Goal: Communication & Community: Ask a question

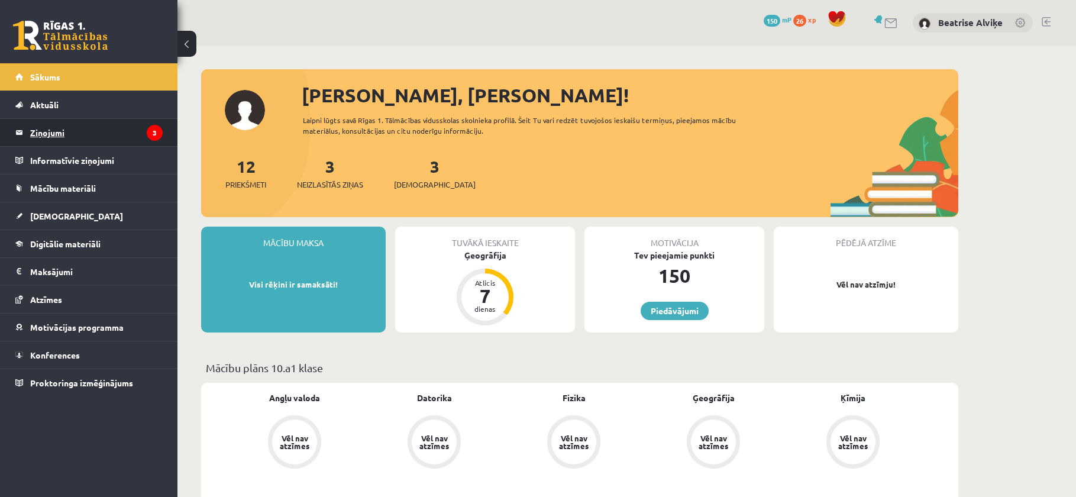
click at [46, 132] on legend "Ziņojumi 3" at bounding box center [96, 132] width 132 height 27
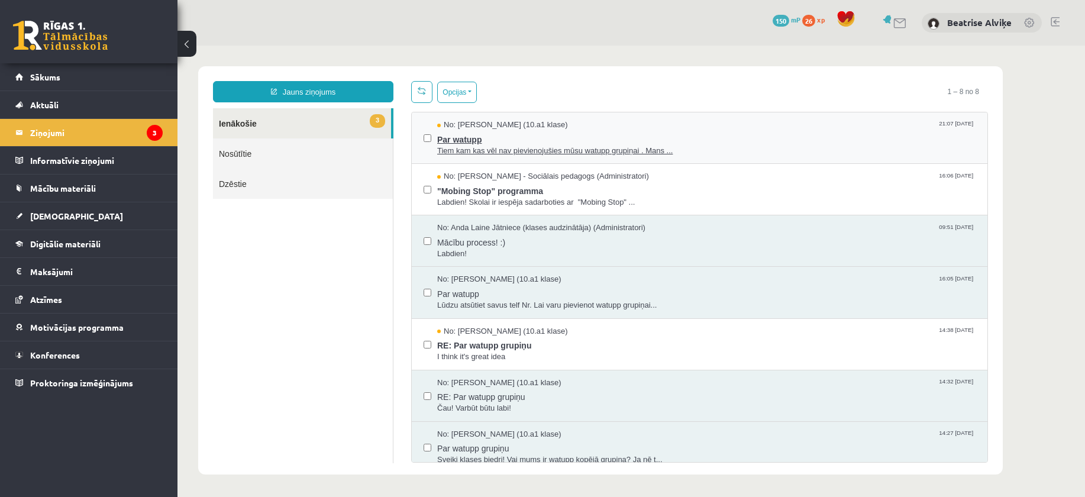
click at [687, 132] on span "Par watupp" at bounding box center [706, 138] width 538 height 15
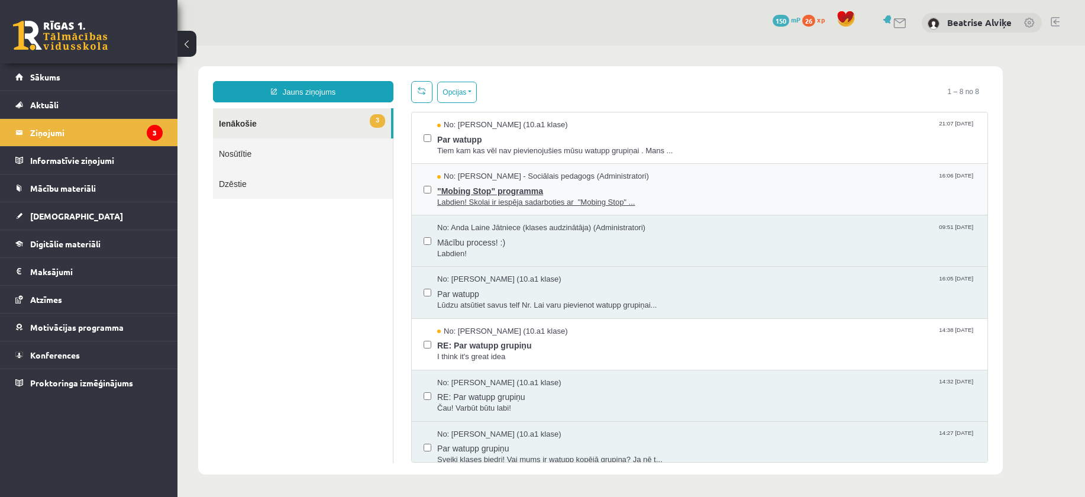
click at [669, 193] on span ""Mobing Stop" programma" at bounding box center [706, 189] width 538 height 15
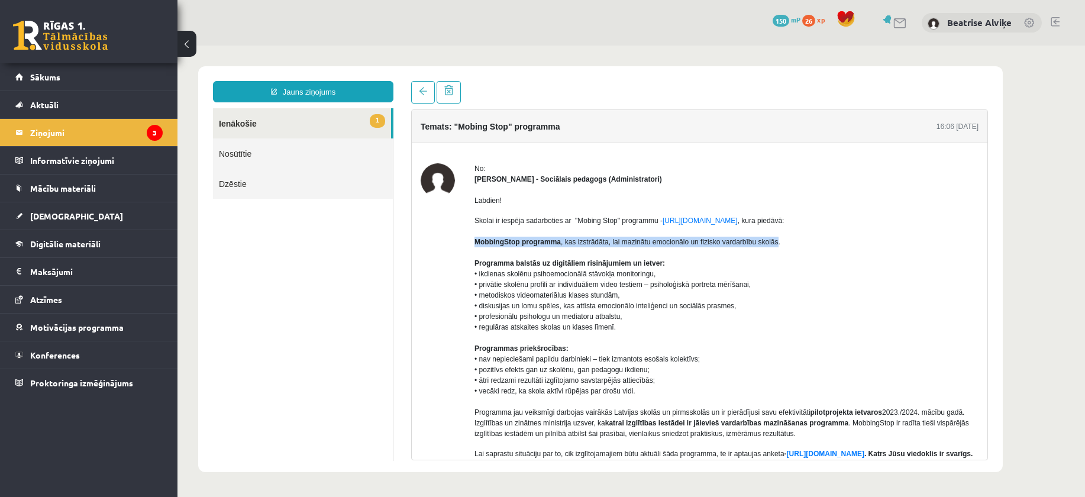
drag, startPoint x: 491, startPoint y: 236, endPoint x: 800, endPoint y: 247, distance: 308.9
click at [780, 242] on p "Skolai ir iespēja sadarboties ar "Mobing Stop" programmu - [URL][DOMAIN_NAME] ,…" at bounding box center [726, 327] width 504 height 224
click at [830, 252] on p "Skolai ir iespēja sadarboties ar "Mobing Stop" programmu - [URL][DOMAIN_NAME] ,…" at bounding box center [726, 327] width 504 height 224
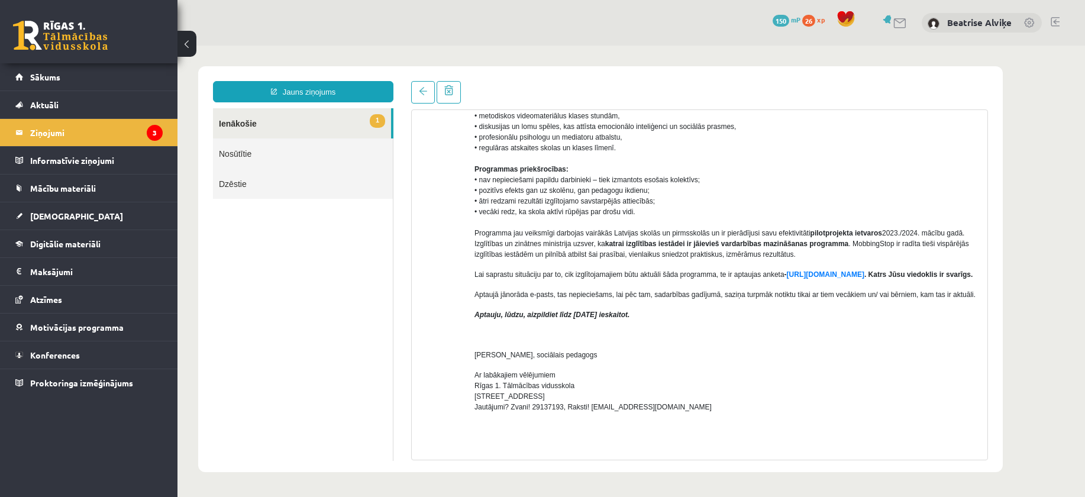
scroll to position [177, 0]
drag, startPoint x: 556, startPoint y: 303, endPoint x: 580, endPoint y: 282, distance: 31.4
click at [580, 282] on div "Labdien! Skolai ir iespēja sadarboties ar "Mobing Stop" programmu - [URL][DOMAI…" at bounding box center [726, 270] width 504 height 527
click at [580, 281] on p "Lai saprastu situāciju par to, cik izglītojamajiem būtu aktuāli šāda programma,…" at bounding box center [726, 276] width 504 height 11
drag, startPoint x: 590, startPoint y: 276, endPoint x: 642, endPoint y: 271, distance: 52.8
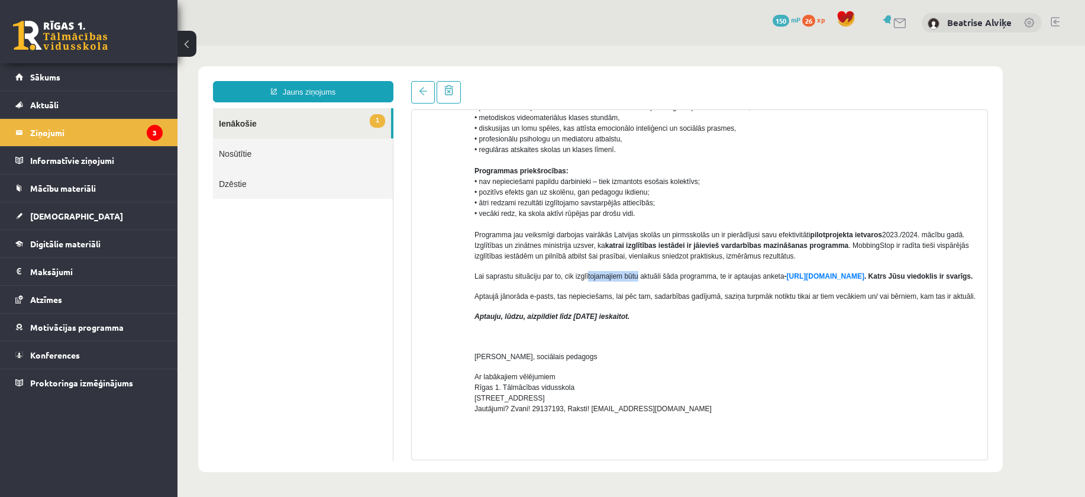
click at [642, 271] on p "Lai saprastu situāciju par to, cik izglītojamajiem būtu aktuāli šāda programma,…" at bounding box center [726, 276] width 504 height 11
click at [638, 281] on p "Lai saprastu situāciju par to, cik izglītojamajiem būtu aktuāli šāda programma,…" at bounding box center [726, 276] width 504 height 11
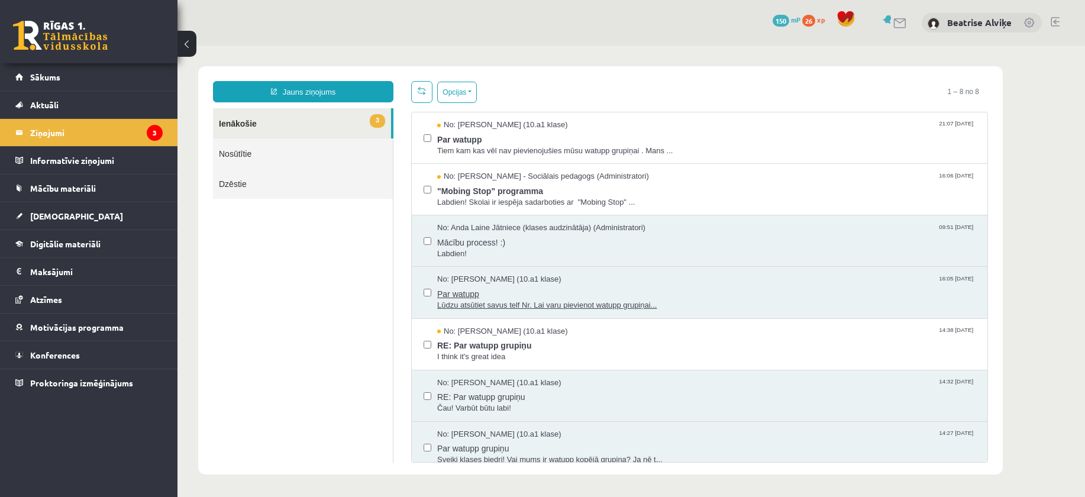
scroll to position [0, 0]
click at [532, 351] on span "I think it's great idea" at bounding box center [706, 356] width 538 height 11
click at [635, 180] on span "No: [PERSON_NAME] - Sociālais pedagogs (Administratori)" at bounding box center [543, 176] width 212 height 11
click at [305, 142] on link "Nosūtītie" at bounding box center [303, 153] width 180 height 30
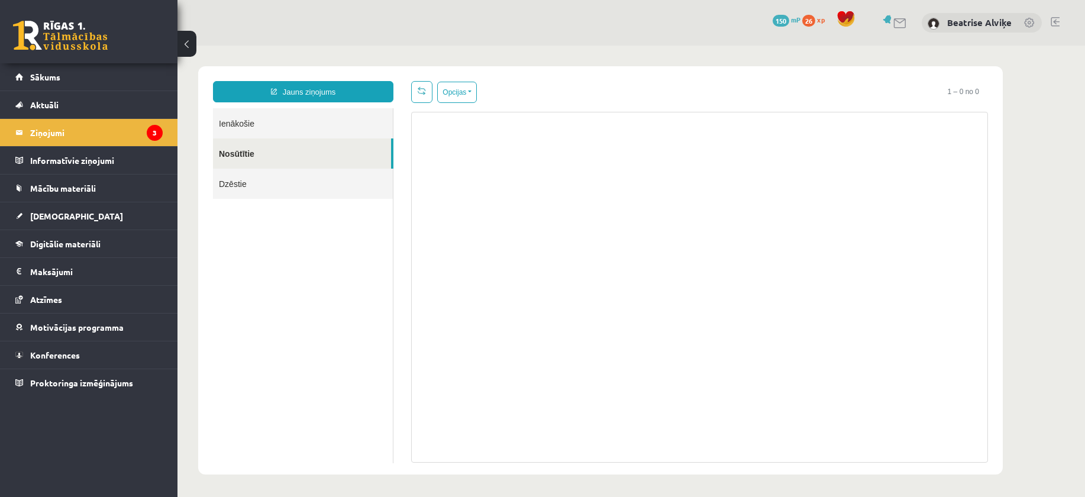
click at [297, 119] on link "Ienākošie" at bounding box center [303, 123] width 180 height 30
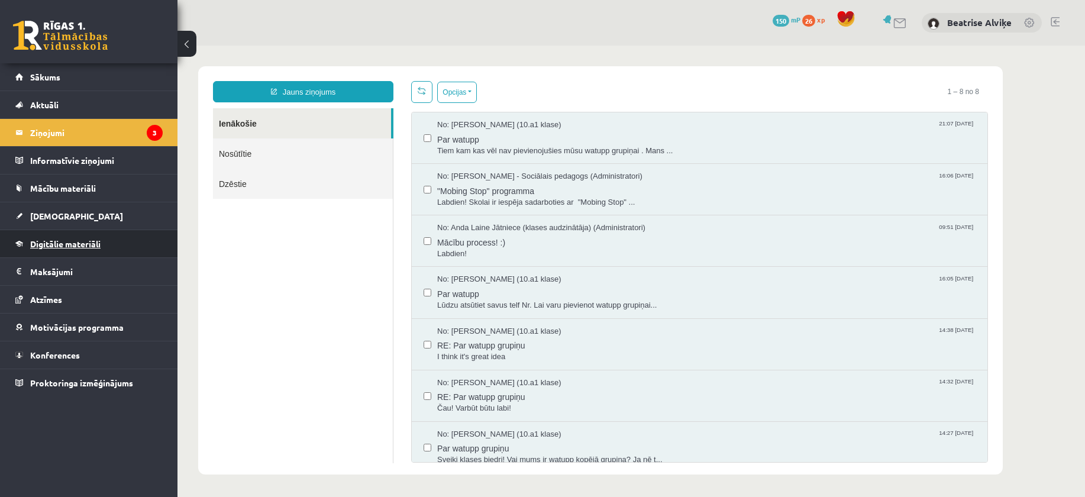
click at [49, 237] on link "Digitālie materiāli" at bounding box center [88, 243] width 147 height 27
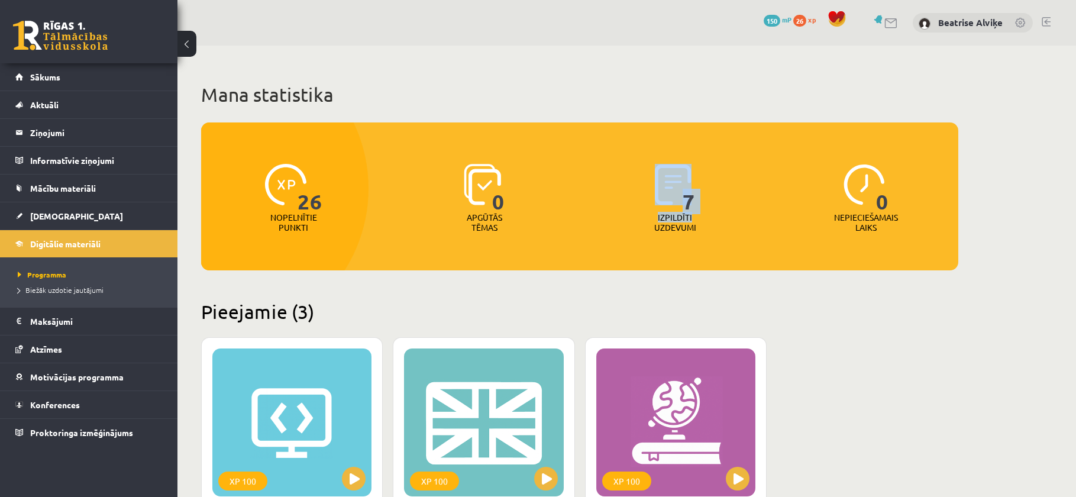
drag, startPoint x: 663, startPoint y: 208, endPoint x: 711, endPoint y: 214, distance: 48.3
click at [711, 214] on div "7 Izpildīti uzdevumi" at bounding box center [674, 199] width 185 height 82
click at [745, 249] on div "26 Nopelnītie punkti 0 Apgūtās tēmas 7 Izpildīti uzdevumi 0 Nepieciešamais laiks" at bounding box center [579, 196] width 757 height 148
